Goal: Task Accomplishment & Management: Manage account settings

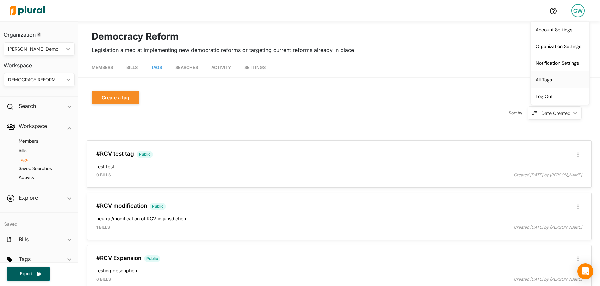
scroll to position [7, 0]
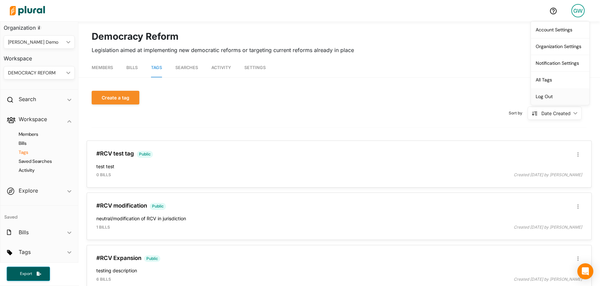
click at [557, 94] on link "Log Out" at bounding box center [560, 96] width 58 height 17
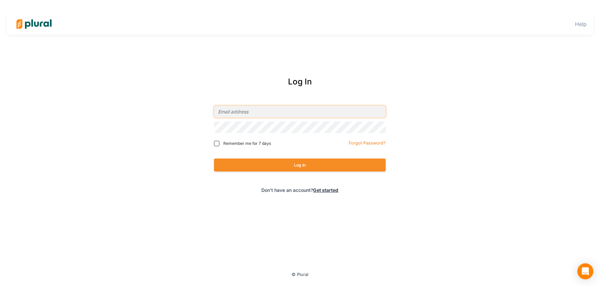
click at [239, 113] on input "email" at bounding box center [300, 112] width 172 height 12
type input "[PERSON_NAME][EMAIL_ADDRESS][DOMAIN_NAME]"
click at [241, 115] on input "[PERSON_NAME][EMAIL_ADDRESS][DOMAIN_NAME]" at bounding box center [300, 112] width 172 height 12
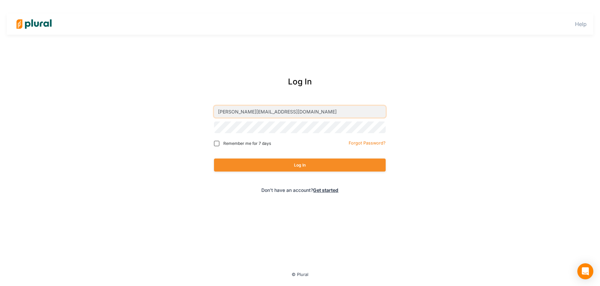
click at [241, 115] on input "[PERSON_NAME][EMAIL_ADDRESS][DOMAIN_NAME]" at bounding box center [300, 112] width 172 height 12
click at [235, 112] on input "email" at bounding box center [300, 112] width 172 height 12
type input "[PERSON_NAME][EMAIL_ADDRESS][DOMAIN_NAME]"
click at [240, 160] on button "Log In" at bounding box center [300, 164] width 172 height 13
